Goal: Task Accomplishment & Management: Use online tool/utility

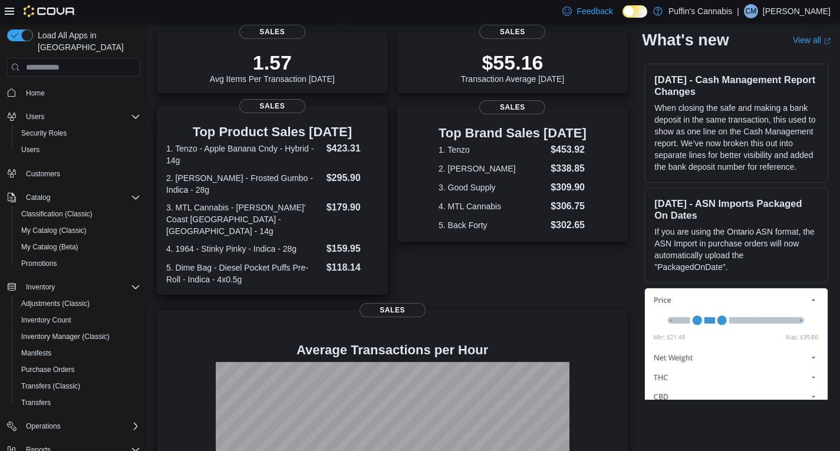
scroll to position [22, 0]
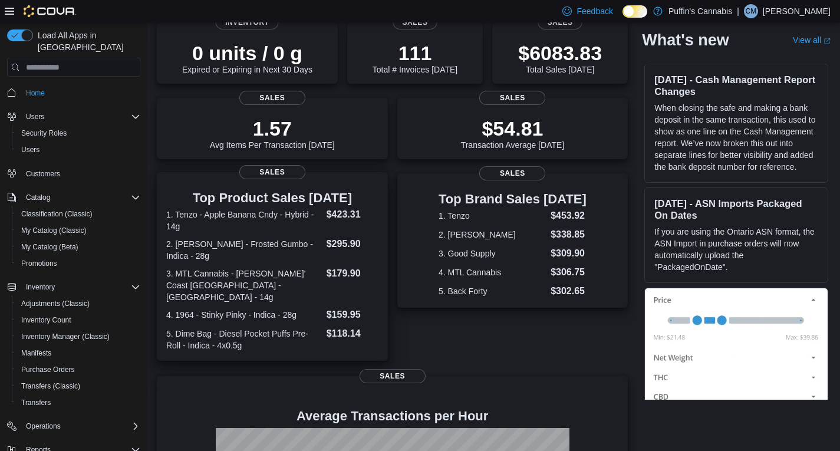
scroll to position [81, 0]
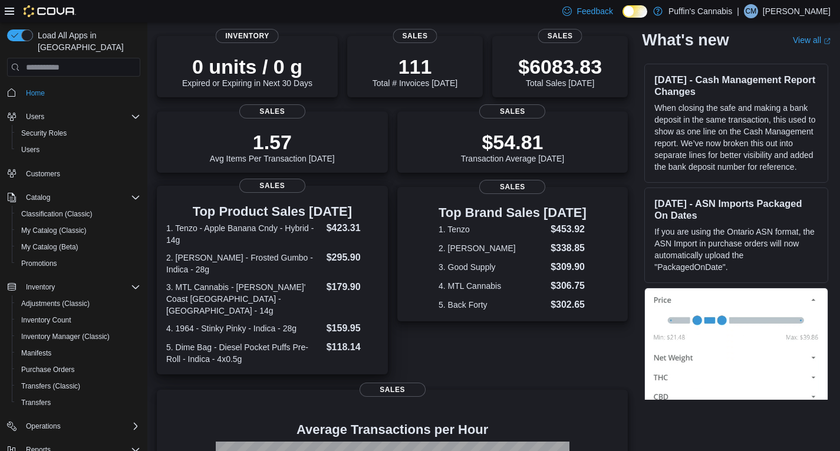
click at [289, 278] on dl "1. Tenzo - Apple Banana Cndy - Hybrid - 14g $423.31 2. BC Green - Frosted Gumbo…" at bounding box center [272, 293] width 212 height 144
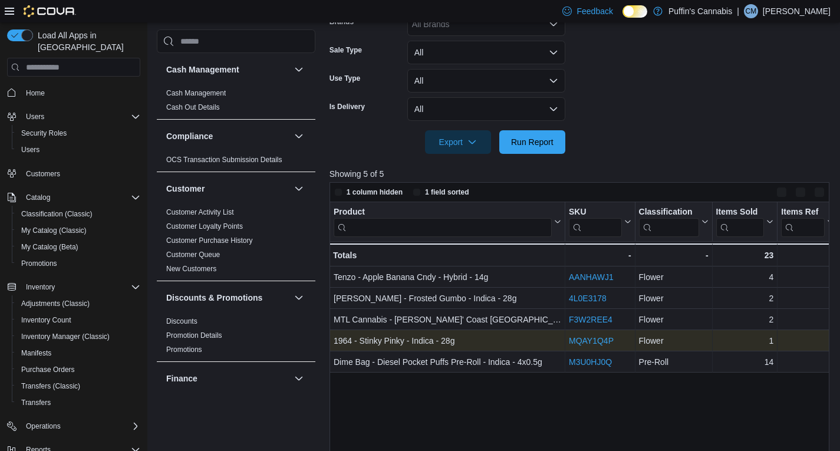
scroll to position [393, 0]
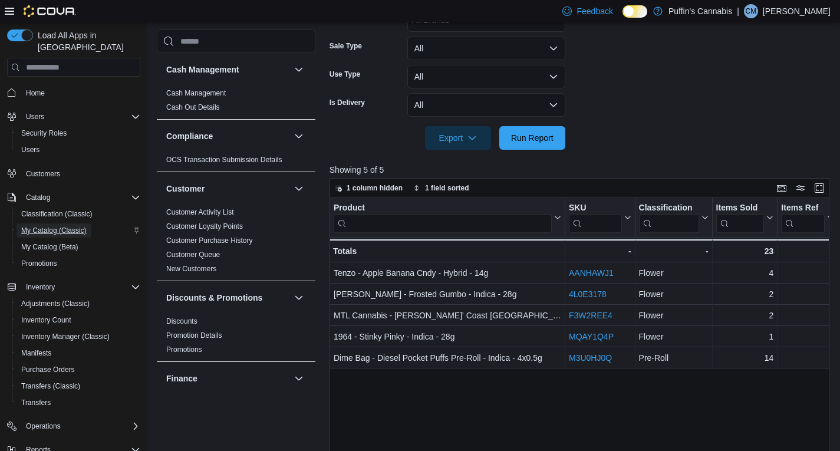
click at [65, 226] on span "My Catalog (Classic)" at bounding box center [53, 230] width 65 height 9
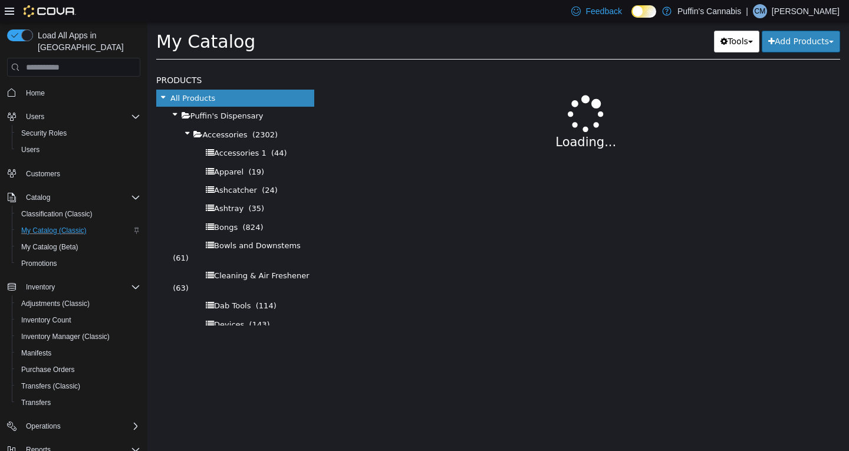
select select "**********"
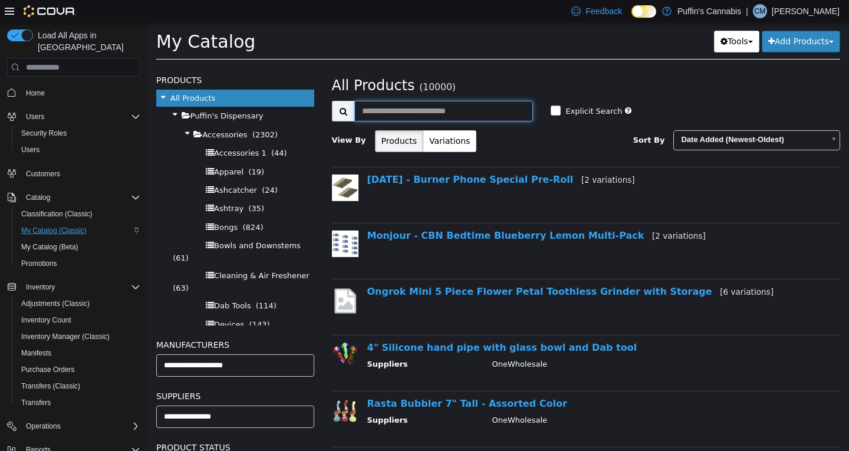
click at [410, 113] on input "text" at bounding box center [443, 111] width 179 height 21
type input "**********"
select select "**********"
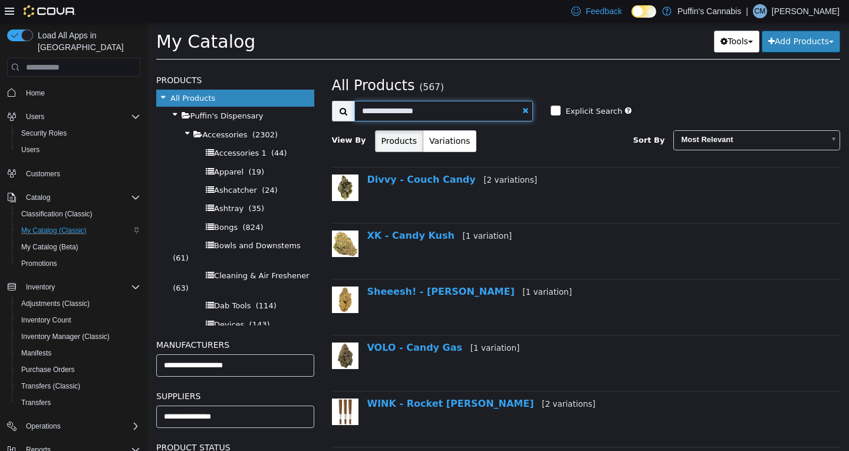
click at [410, 107] on input "**********" at bounding box center [443, 111] width 179 height 21
type input "**********"
select select "**********"
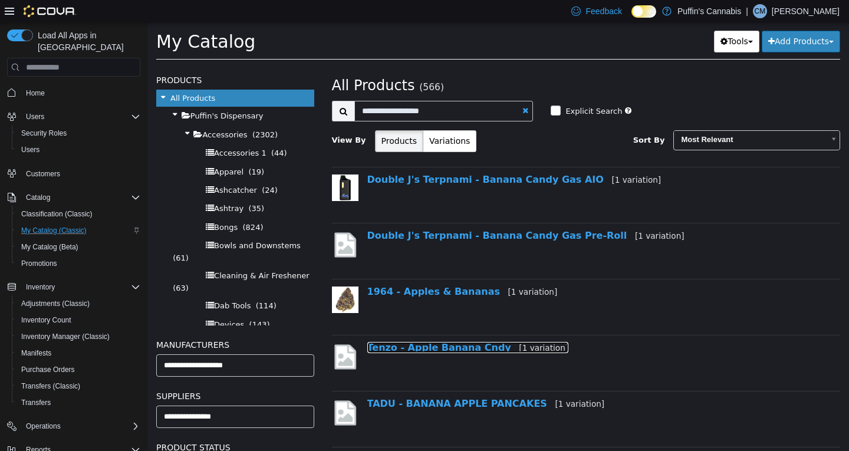
click at [462, 353] on link "Tenzo - Apple Banana Cndy [1 variation]" at bounding box center [468, 347] width 202 height 11
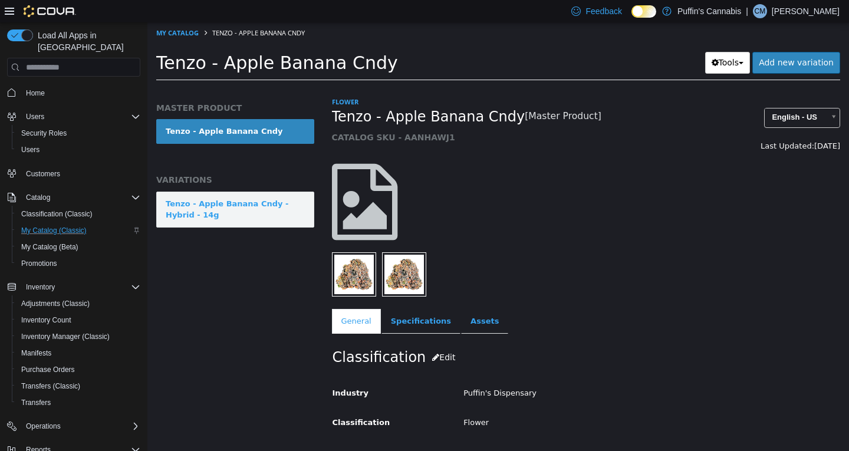
click at [229, 223] on link "Tenzo - Apple Banana Cndy - Hybrid - 14g" at bounding box center [235, 210] width 158 height 36
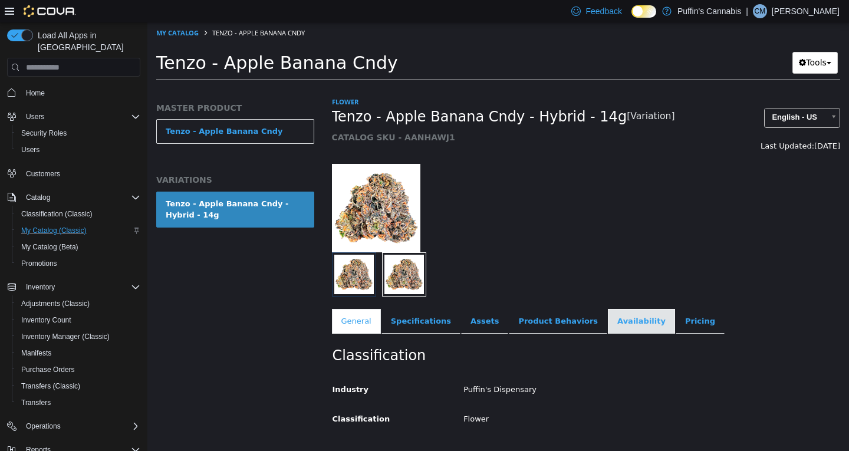
click at [608, 330] on link "Availability" at bounding box center [641, 321] width 67 height 25
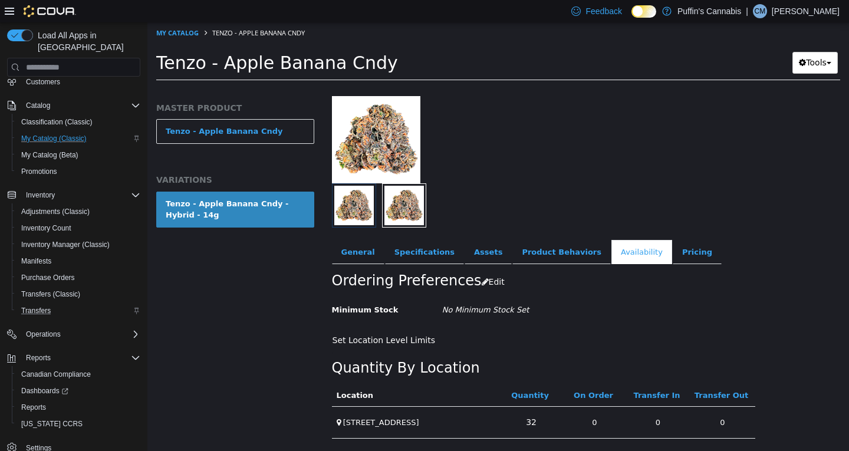
scroll to position [97, 0]
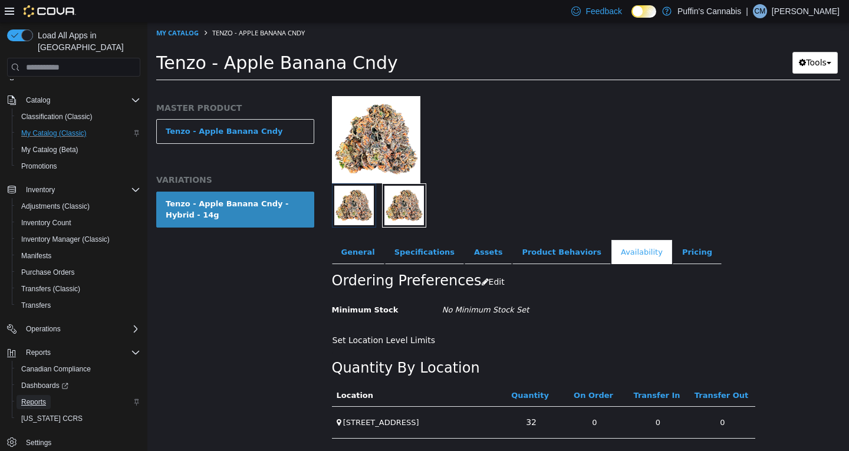
click at [43, 397] on span "Reports" at bounding box center [33, 401] width 25 height 9
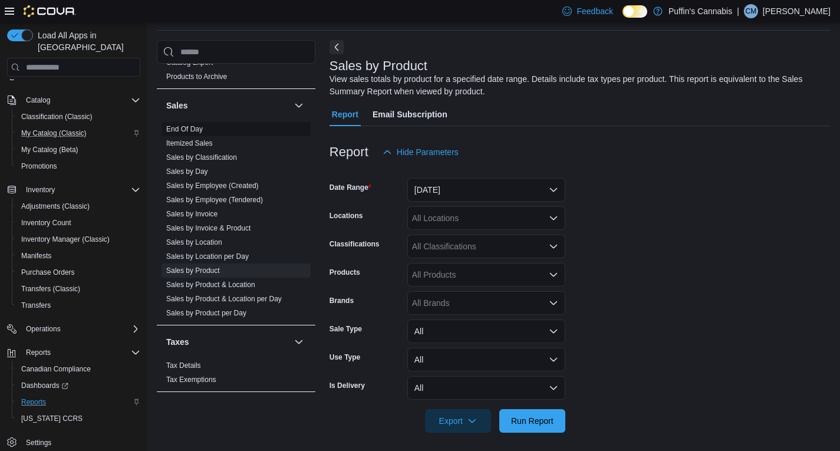
scroll to position [798, 0]
click at [211, 268] on link "Sales by Product" at bounding box center [193, 269] width 54 height 8
click at [451, 241] on div "All Classifications" at bounding box center [486, 247] width 158 height 24
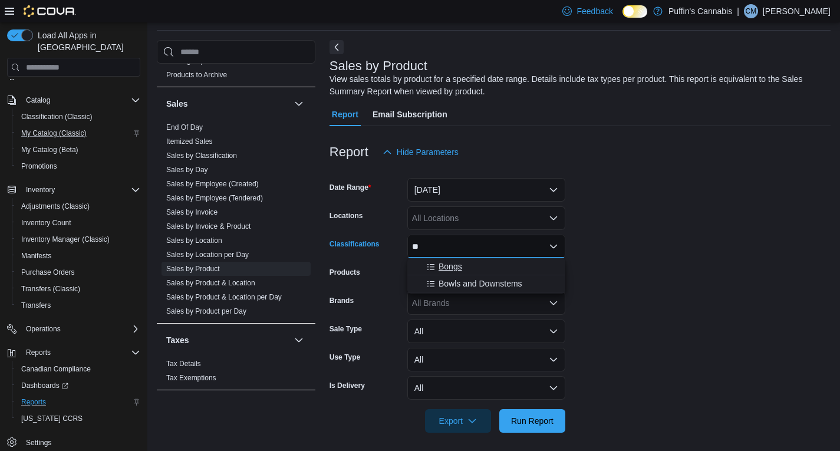
type input "**"
click at [471, 271] on div "Bongs" at bounding box center [486, 267] width 144 height 12
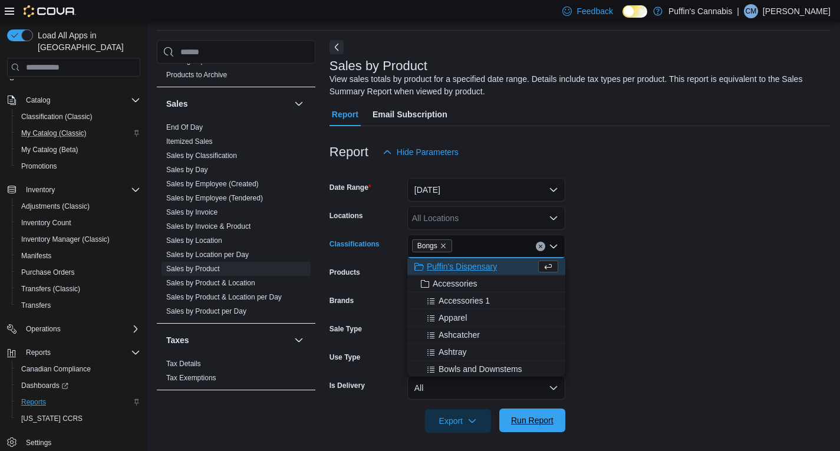
click at [519, 424] on span "Run Report" at bounding box center [532, 420] width 42 height 12
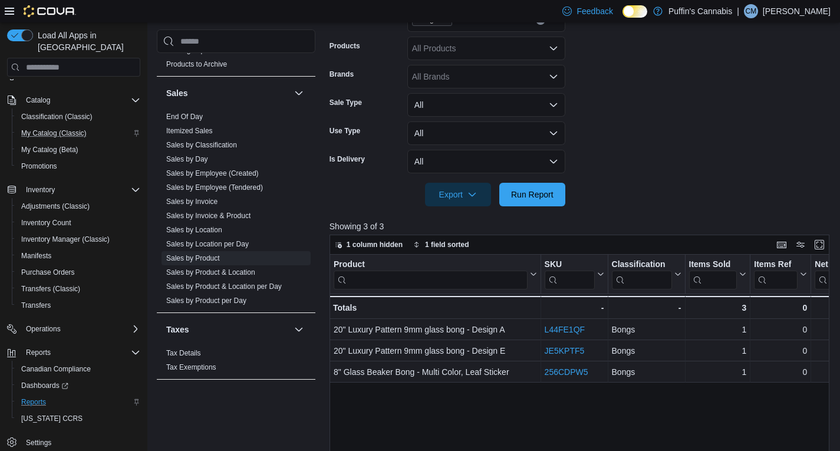
scroll to position [98, 0]
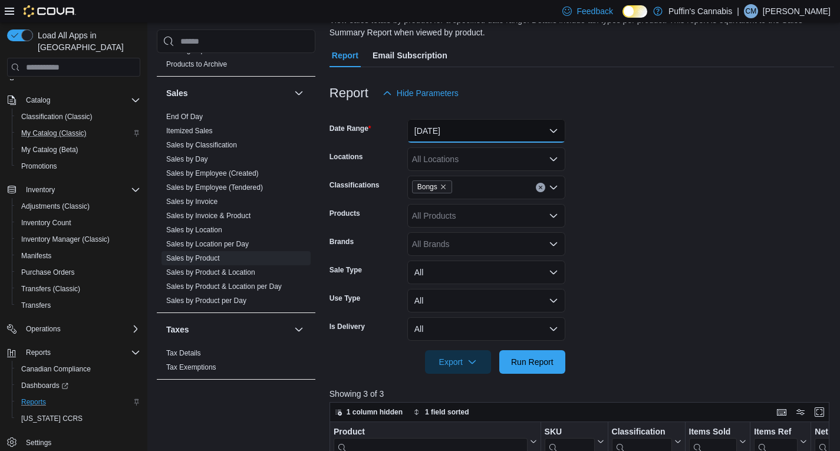
click at [448, 129] on button "Yesterday" at bounding box center [486, 131] width 158 height 24
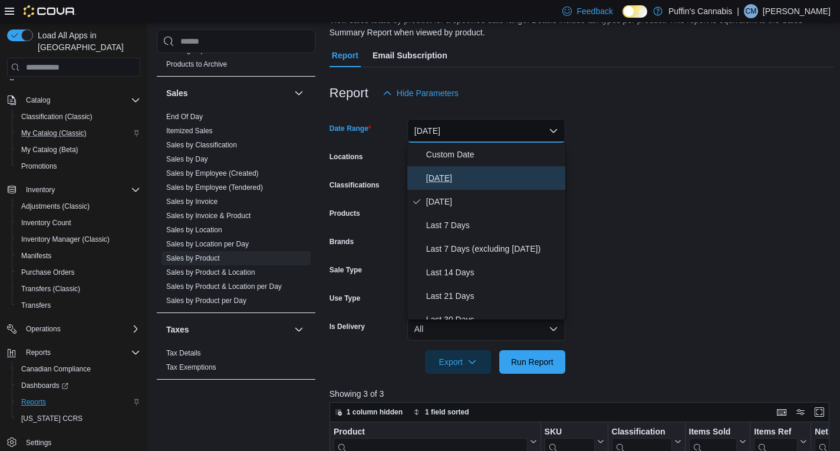
click at [461, 183] on span "Today" at bounding box center [493, 178] width 134 height 14
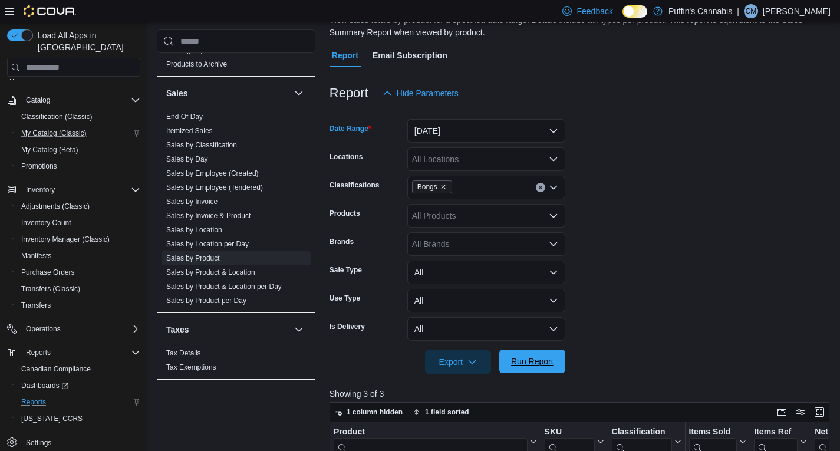
click at [530, 351] on span "Run Report" at bounding box center [532, 362] width 52 height 24
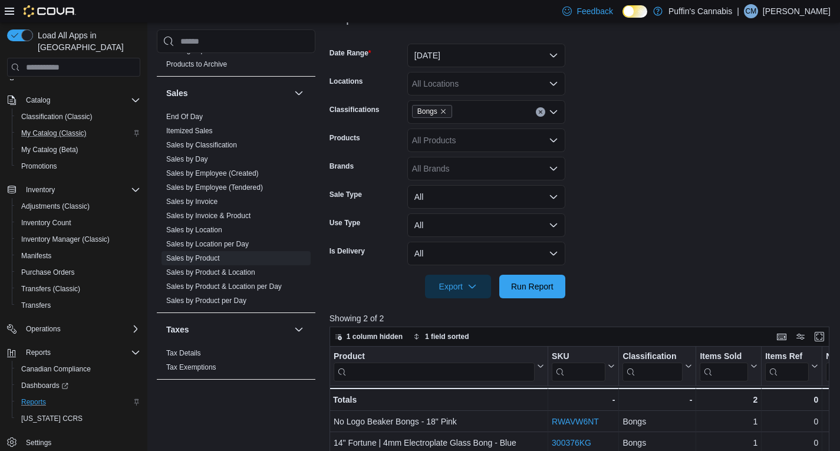
scroll to position [157, 0]
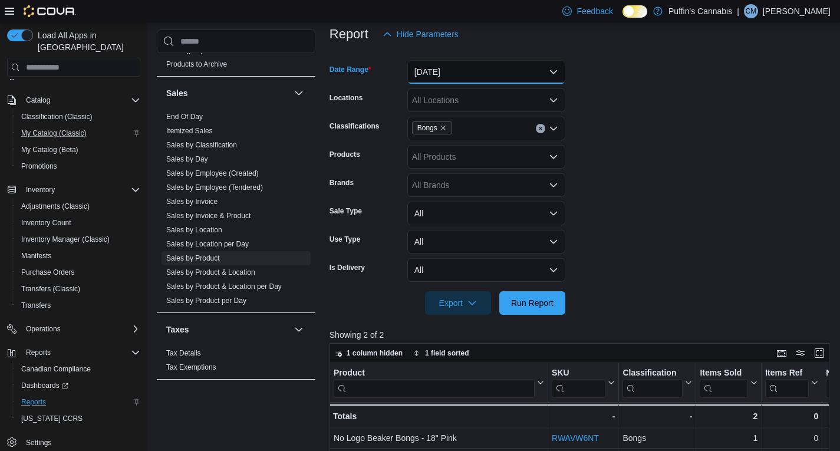
click at [466, 69] on button "Today" at bounding box center [486, 72] width 158 height 24
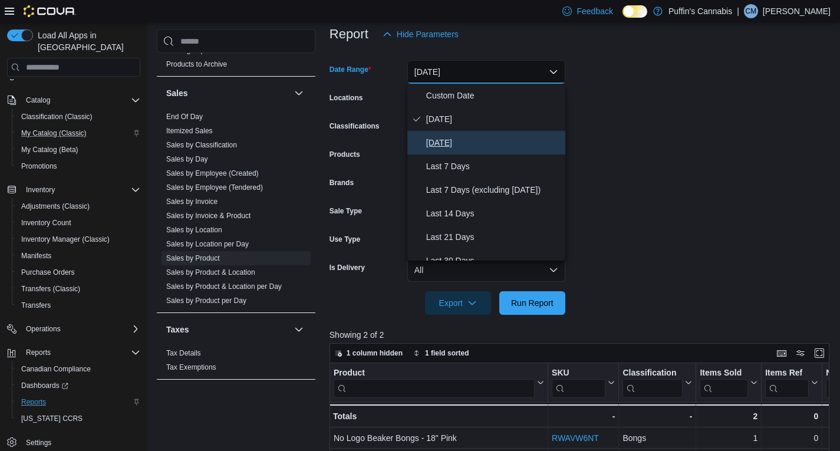
click at [447, 142] on span "Yesterday" at bounding box center [493, 143] width 134 height 14
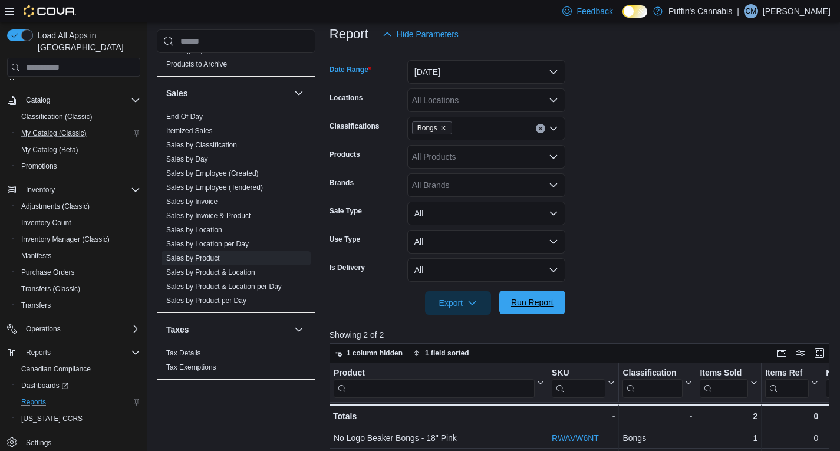
click at [529, 297] on span "Run Report" at bounding box center [532, 303] width 52 height 24
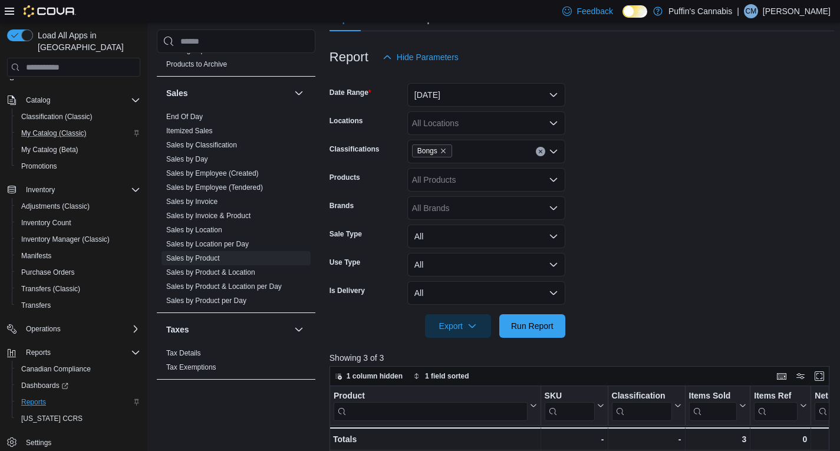
scroll to position [66, 0]
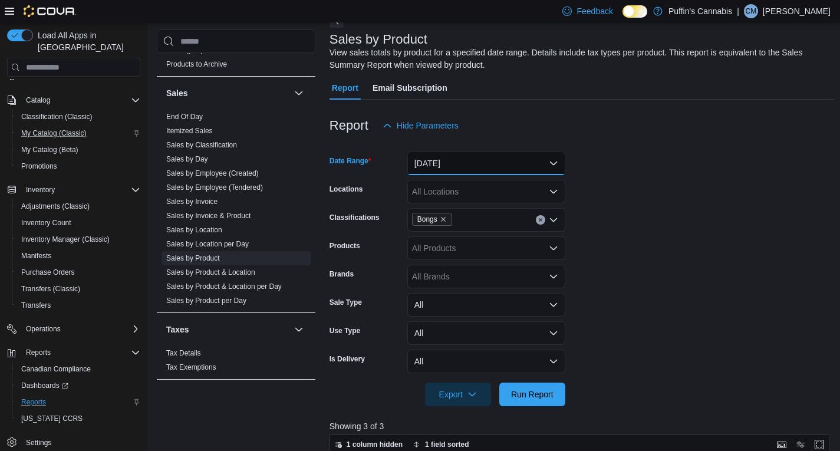
click at [462, 156] on button "Yesterday" at bounding box center [486, 164] width 158 height 24
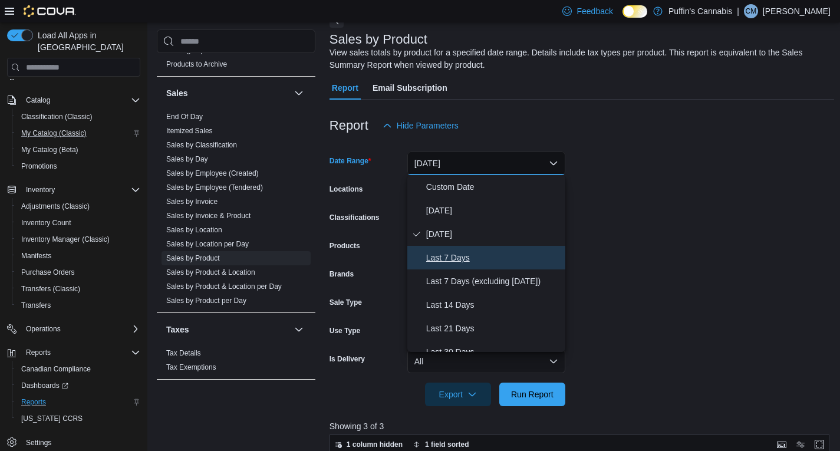
click at [439, 259] on span "Last 7 Days" at bounding box center [493, 258] width 134 height 14
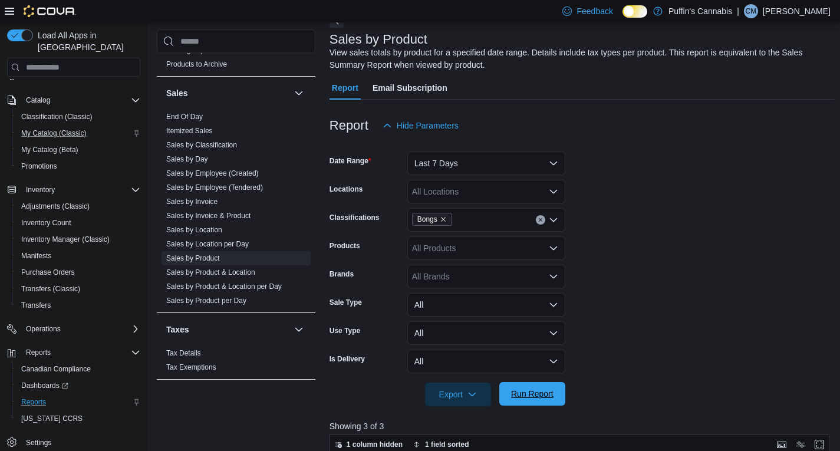
click at [518, 399] on span "Run Report" at bounding box center [532, 394] width 42 height 12
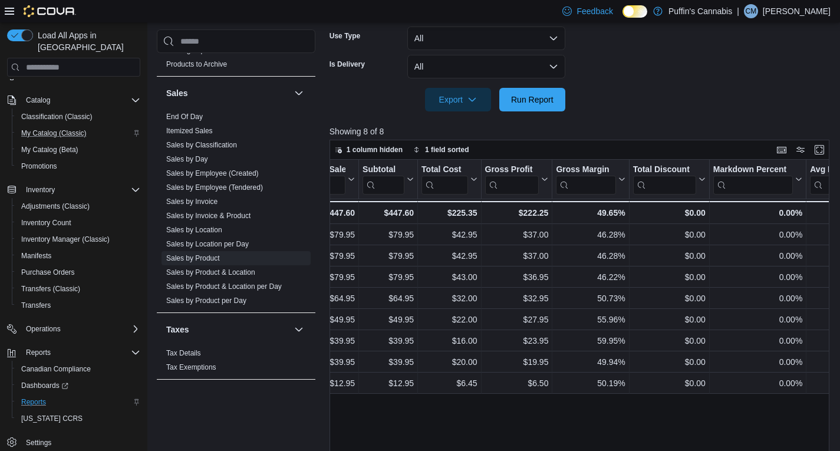
scroll to position [0, 611]
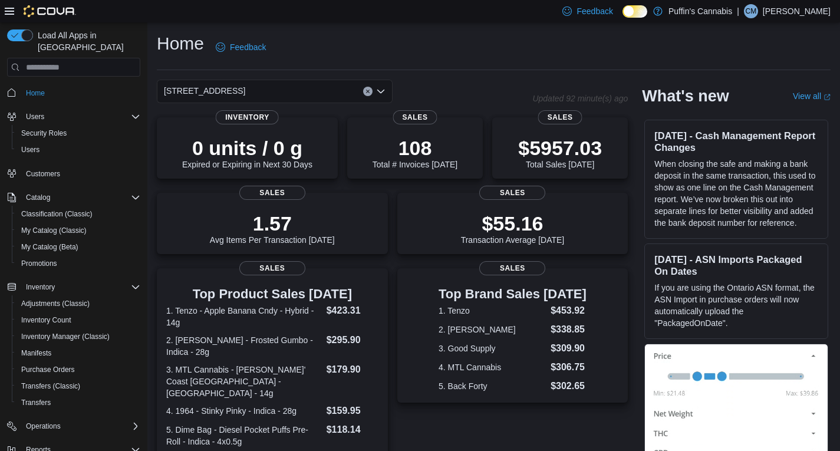
scroll to position [258, 0]
